Goal: Transaction & Acquisition: Purchase product/service

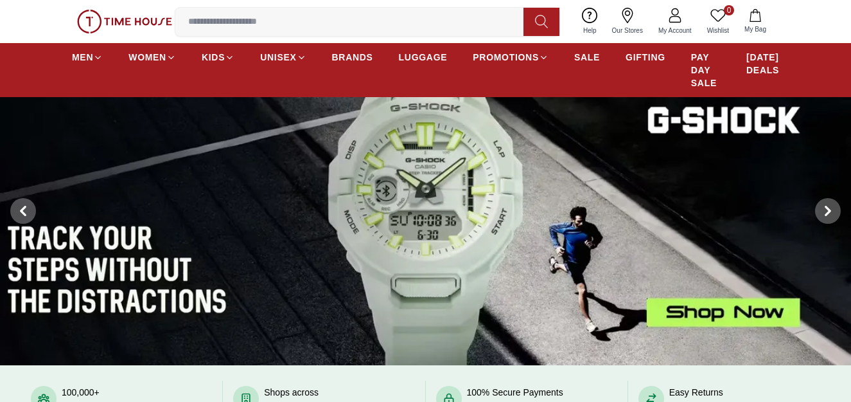
scroll to position [64, 0]
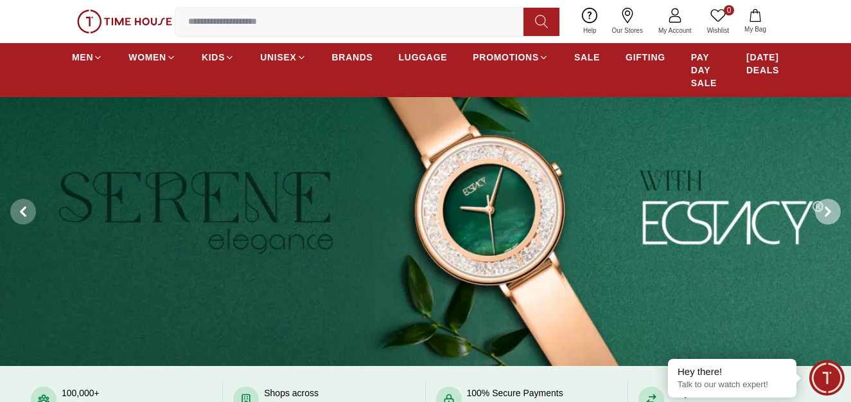
click at [831, 211] on icon at bounding box center [828, 211] width 10 height 10
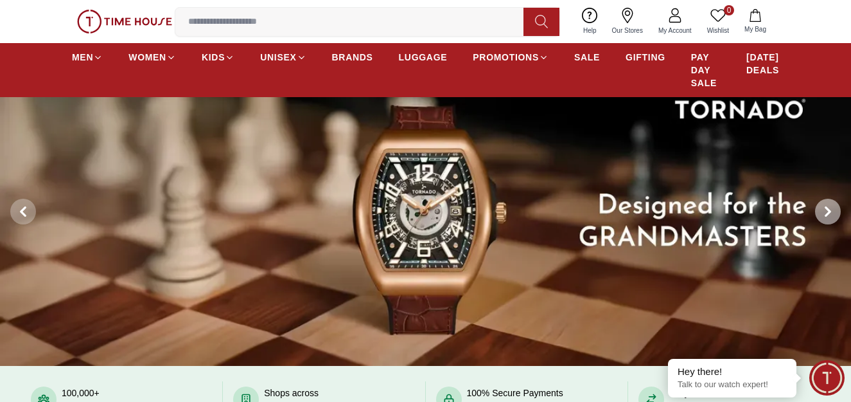
click at [831, 211] on icon at bounding box center [828, 211] width 10 height 10
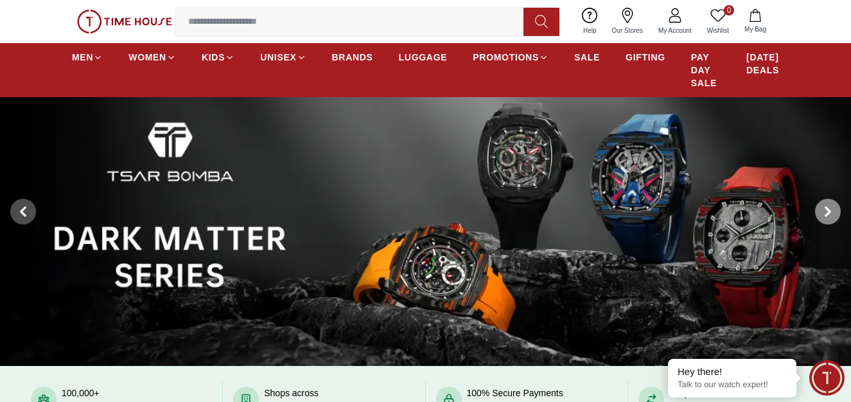
click at [831, 211] on icon at bounding box center [828, 211] width 10 height 10
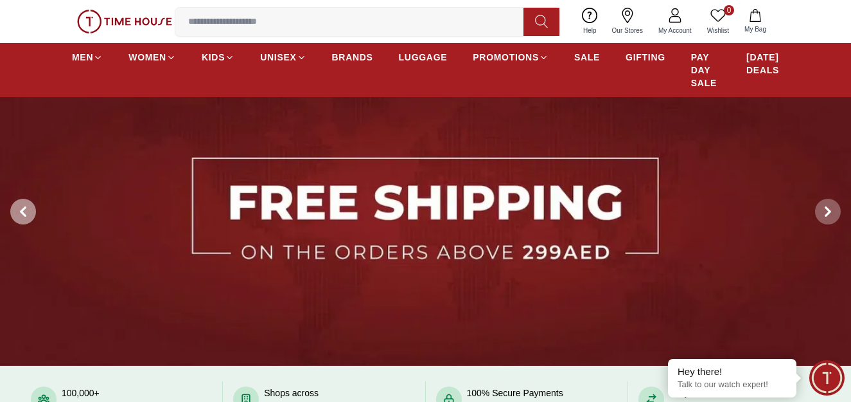
click at [21, 209] on icon at bounding box center [23, 211] width 10 height 10
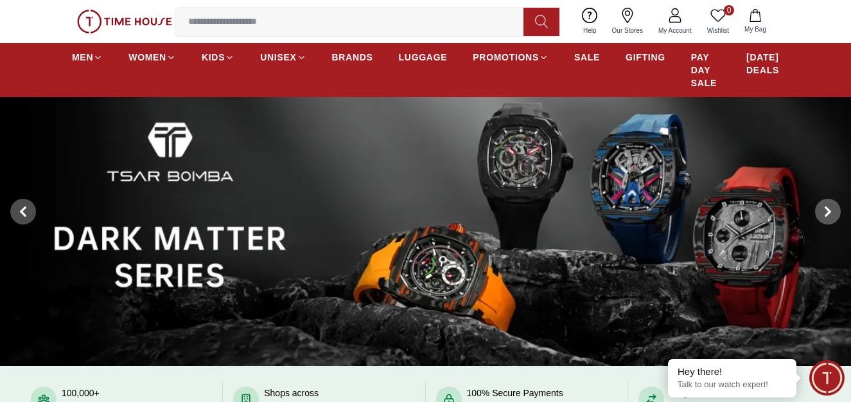
click at [412, 261] on img at bounding box center [425, 211] width 851 height 309
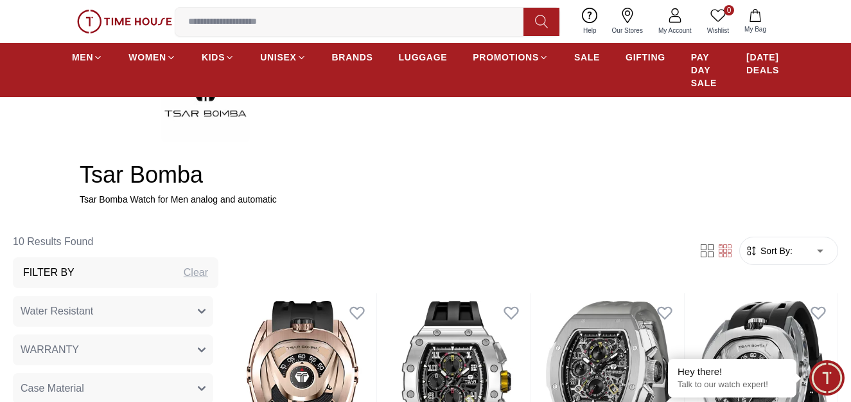
scroll to position [321, 0]
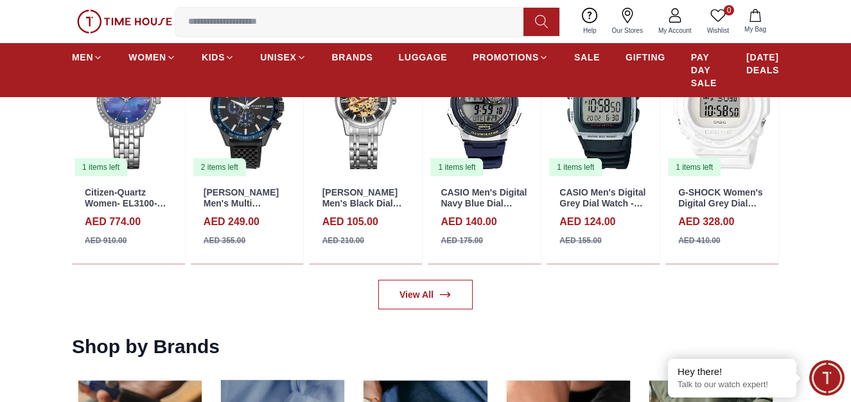
scroll to position [1799, 0]
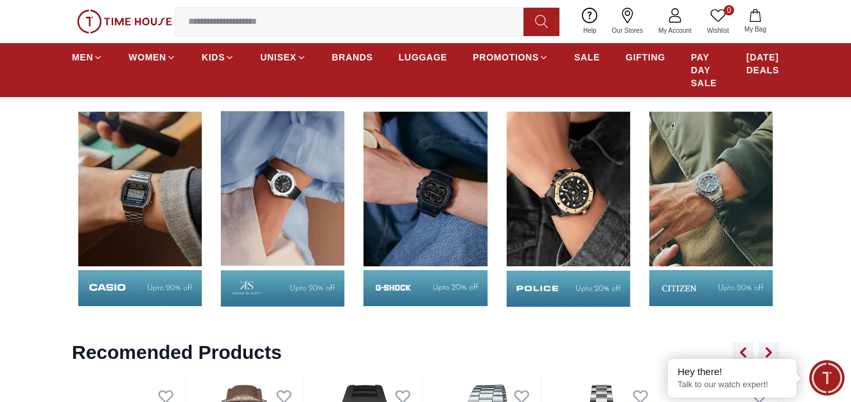
click at [413, 280] on img at bounding box center [425, 208] width 136 height 213
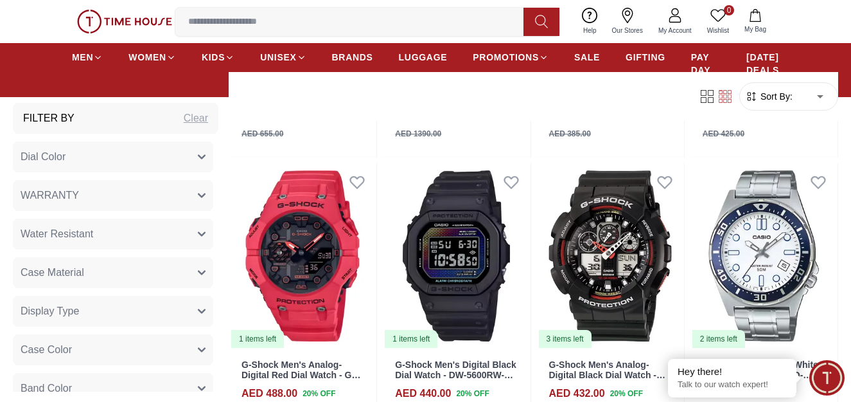
scroll to position [1671, 0]
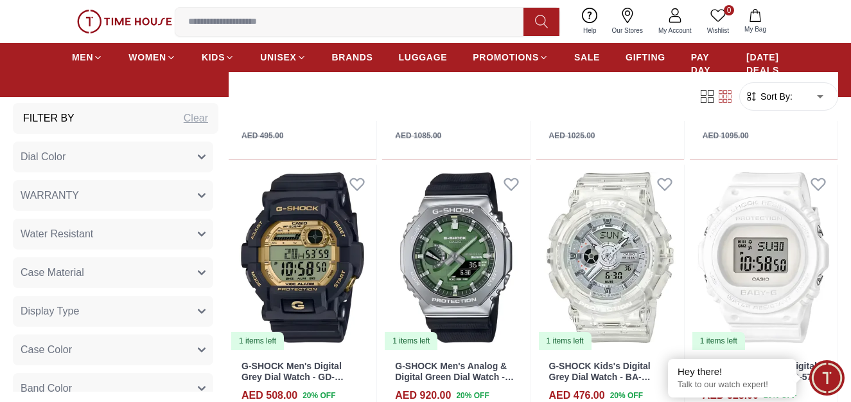
scroll to position [3084, 0]
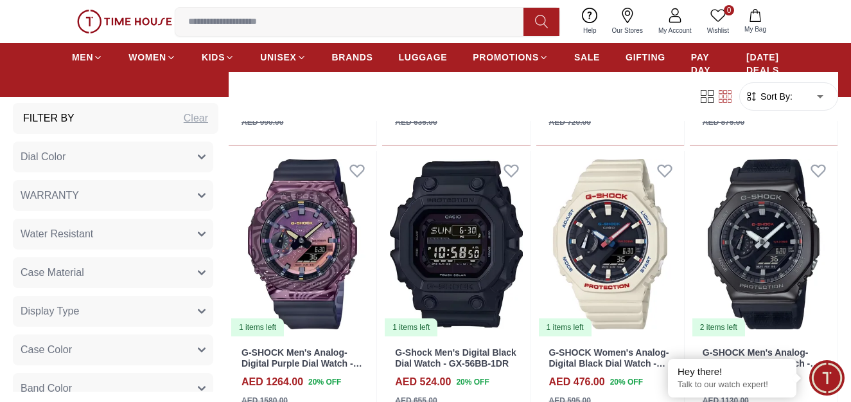
scroll to position [4498, 0]
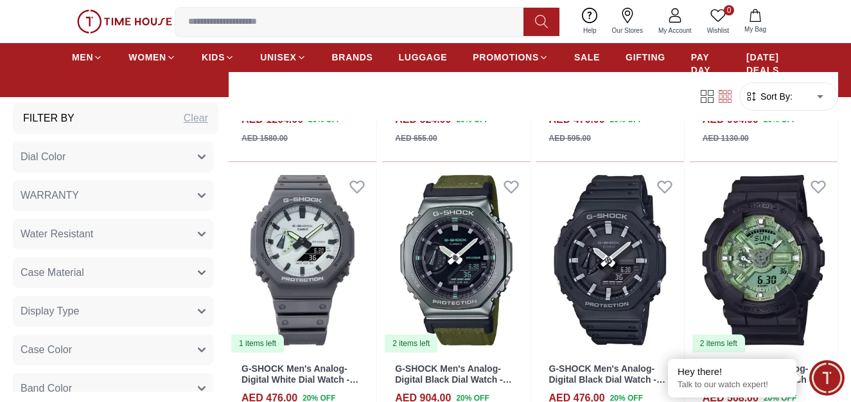
scroll to position [4626, 0]
